Goal: Task Accomplishment & Management: Complete application form

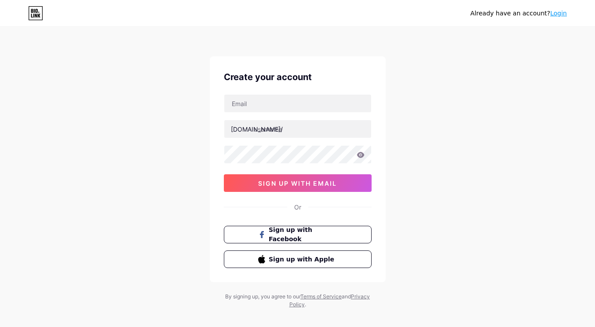
type input "[EMAIL_ADDRESS][PERSON_NAME][PERSON_NAME][DOMAIN_NAME]"
click at [268, 178] on button "sign up with email" at bounding box center [298, 183] width 148 height 18
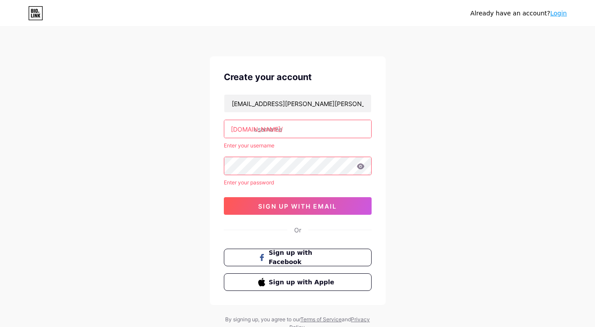
click at [255, 127] on input "text" at bounding box center [297, 129] width 147 height 18
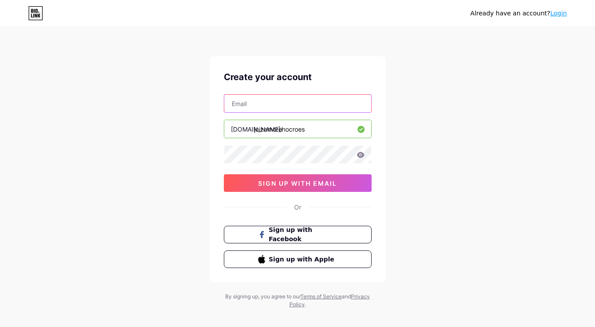
click at [239, 103] on input "text" at bounding box center [297, 104] width 147 height 18
type input "[EMAIL_ADDRESS][PERSON_NAME][PERSON_NAME][DOMAIN_NAME]"
click at [578, 72] on div "Already have an account? Login Create your account joize.moreno.croes@gmail.com…" at bounding box center [297, 168] width 595 height 336
